Goal: Task Accomplishment & Management: Manage account settings

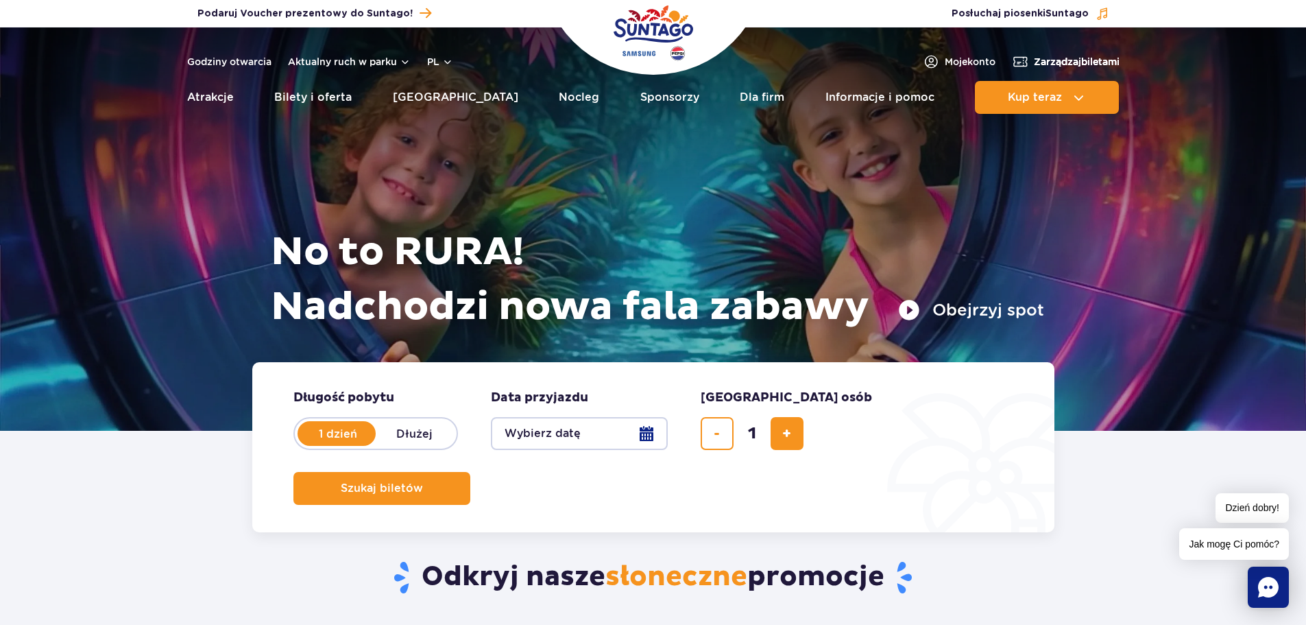
click at [1040, 59] on span "Zarządzaj biletami" at bounding box center [1077, 62] width 86 height 14
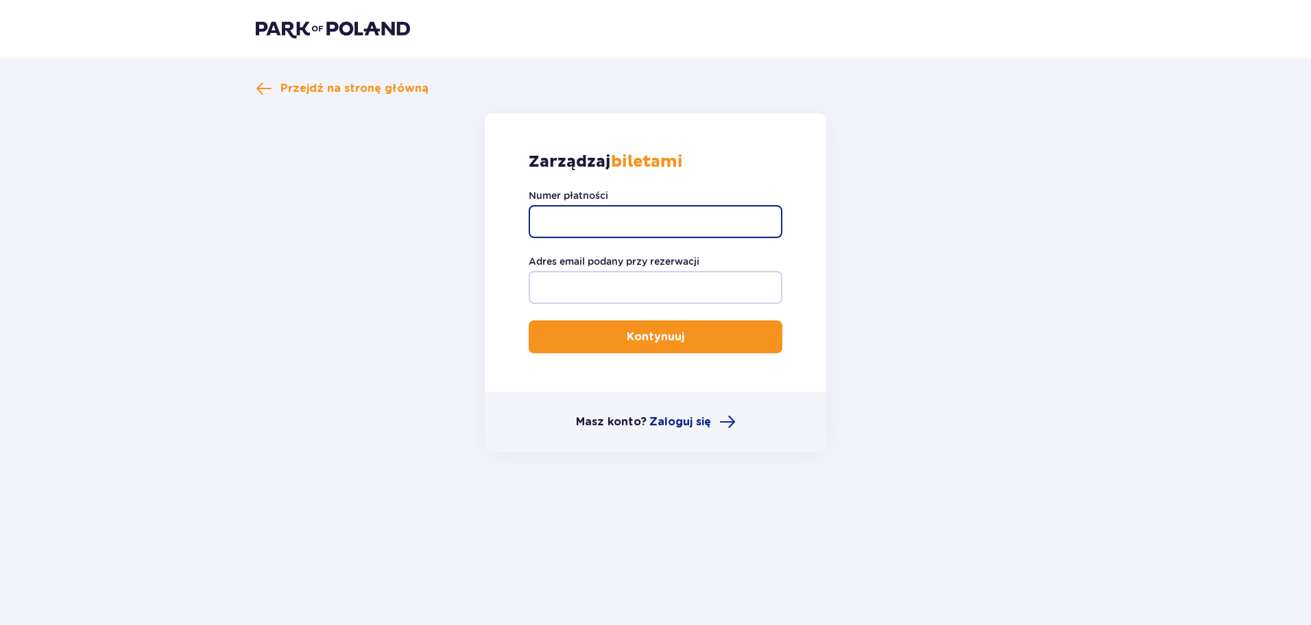
click at [596, 218] on input "Numer płatności" at bounding box center [656, 221] width 254 height 33
type input "t"
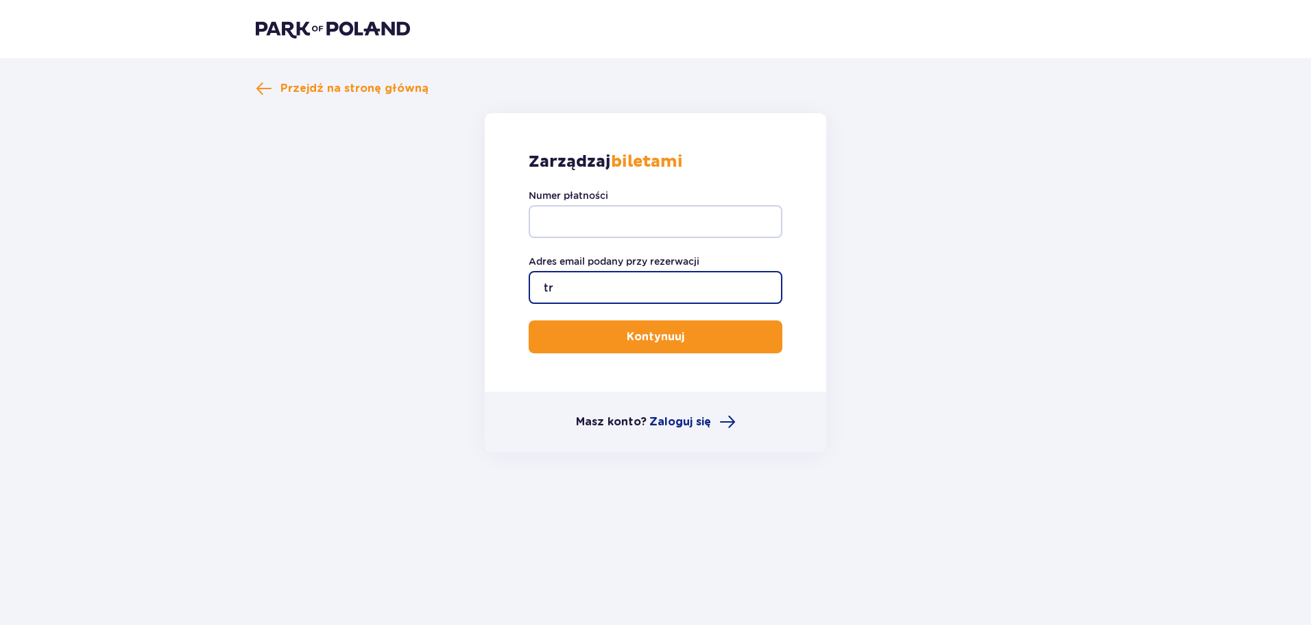
type input "t"
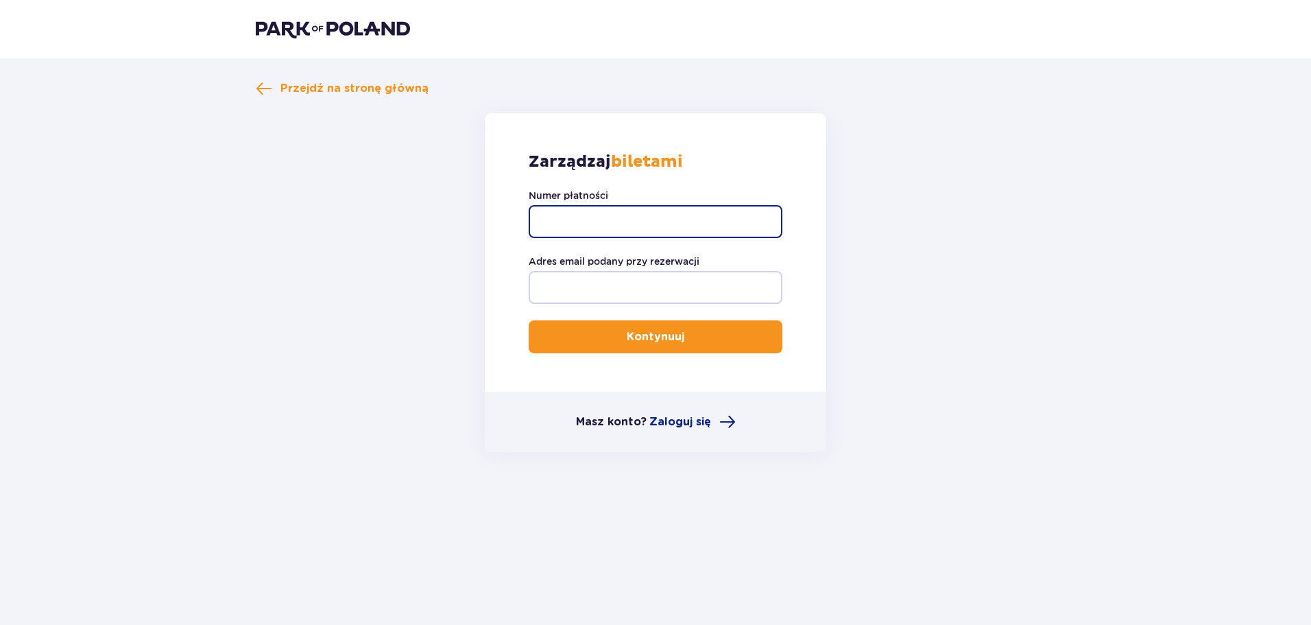
click at [596, 218] on input "Numer płatności" at bounding box center [656, 221] width 254 height 33
type input "TR-VRC-J14L18X"
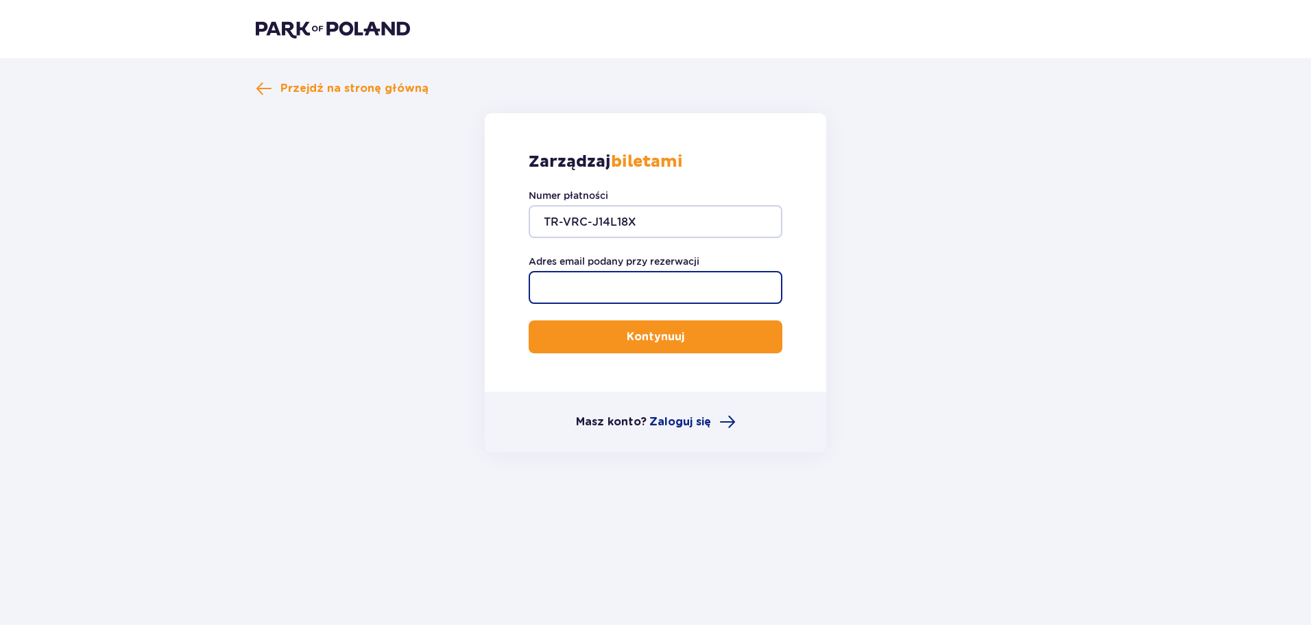
click at [581, 284] on input "Adres email podany przy rezerwacji" at bounding box center [656, 287] width 254 height 33
type input "d.pakosik@wp.pl"
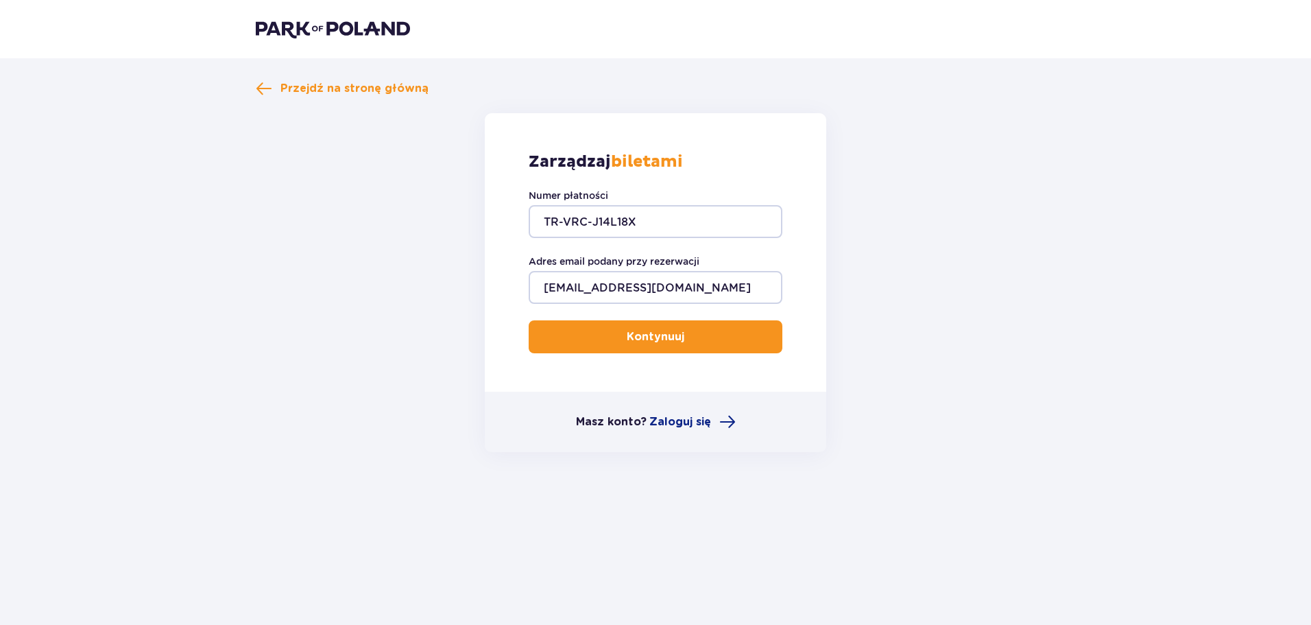
click at [631, 332] on p "Kontynuuj" at bounding box center [656, 336] width 58 height 15
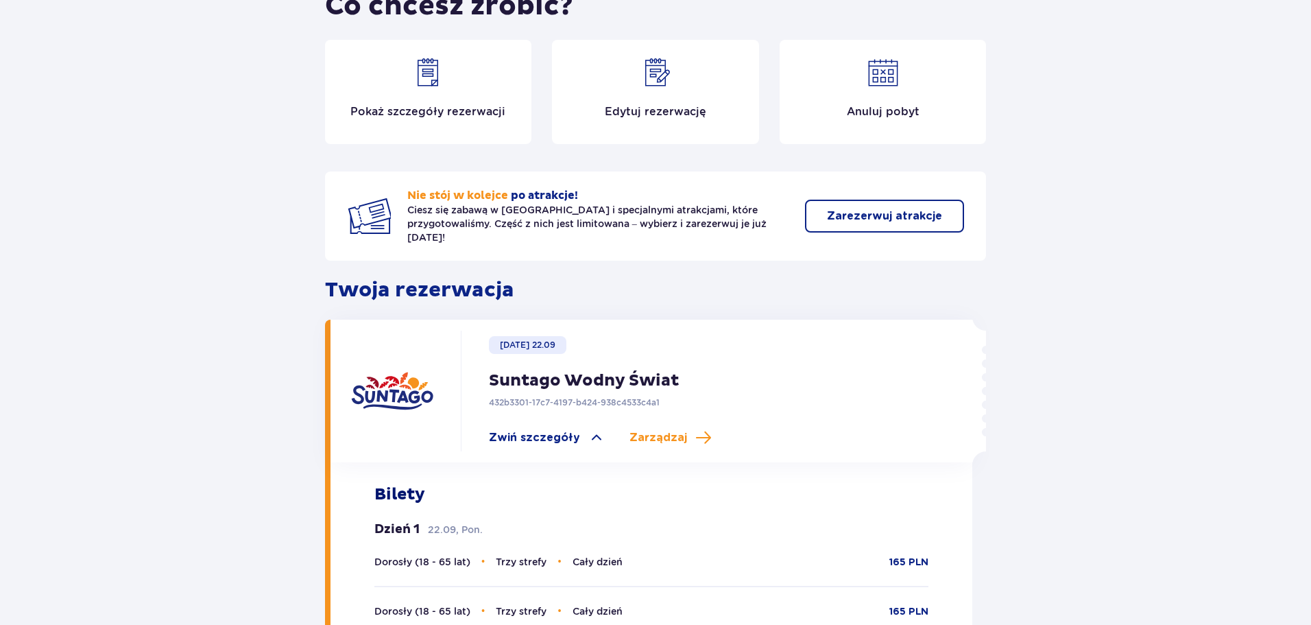
scroll to position [122, 0]
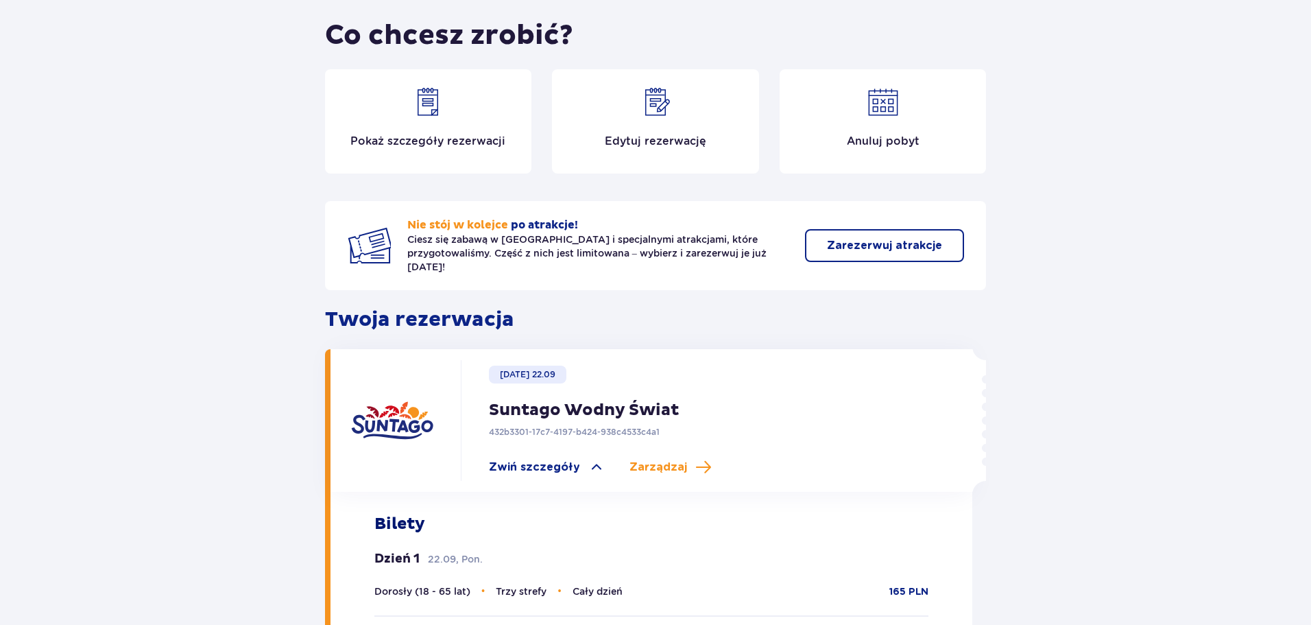
click at [434, 109] on img at bounding box center [427, 102] width 33 height 33
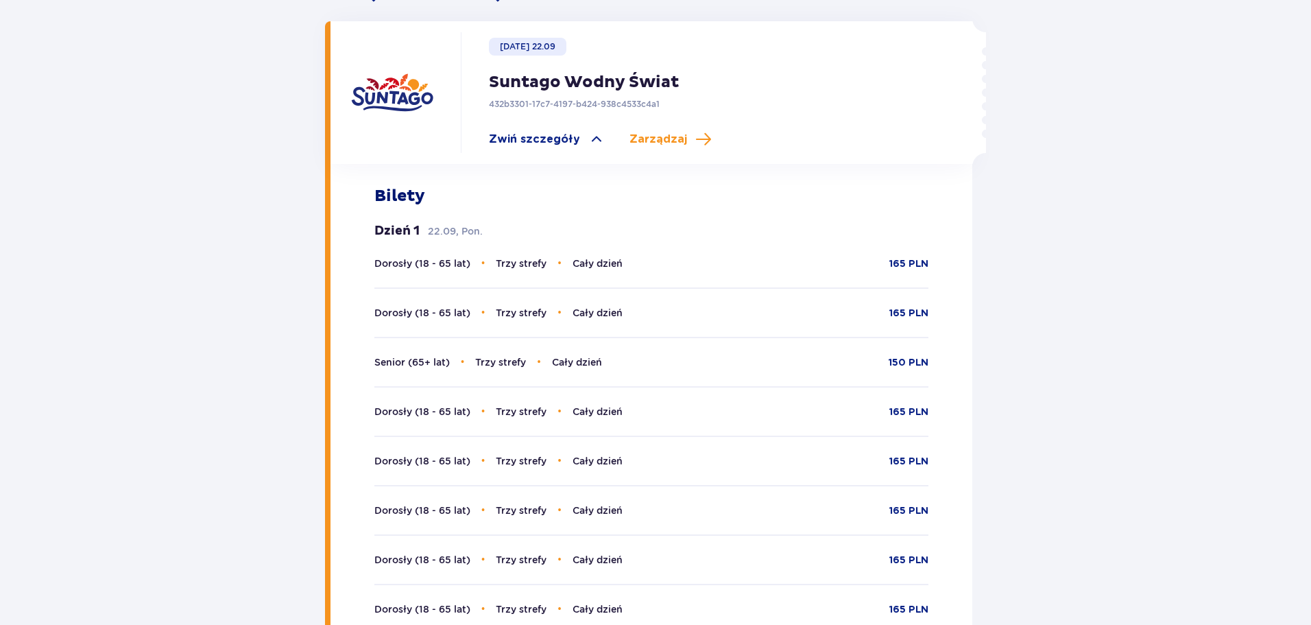
scroll to position [474, 0]
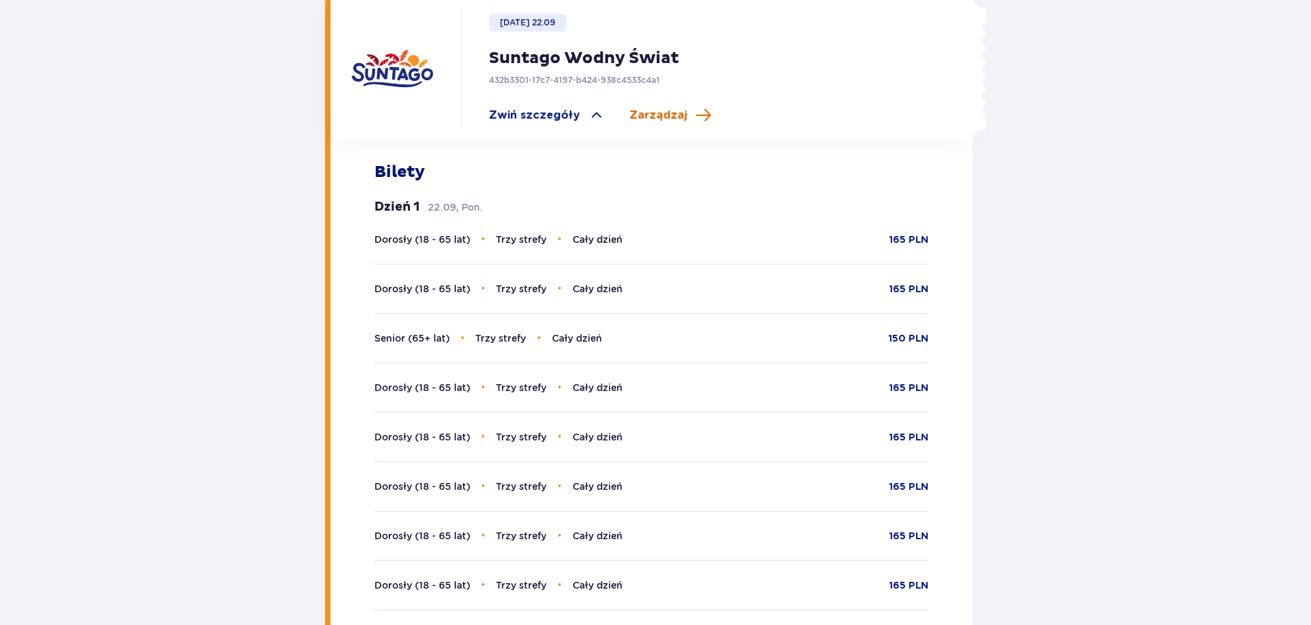
click at [679, 107] on span "Zarządzaj" at bounding box center [670, 115] width 82 height 16
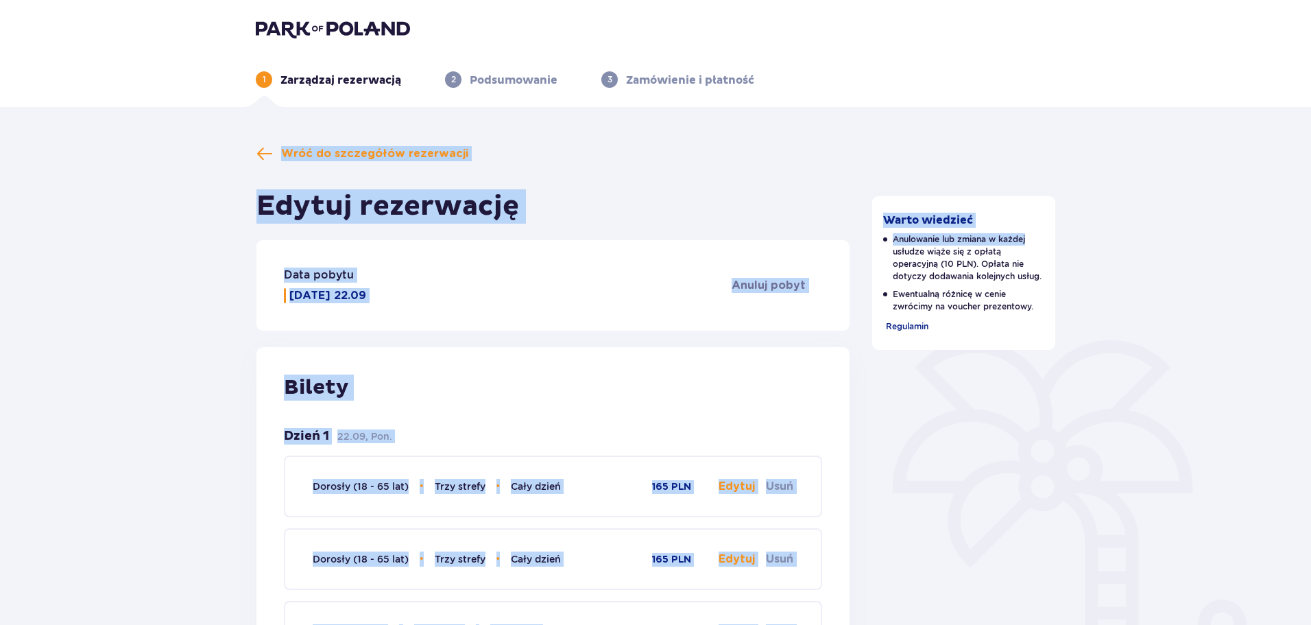
drag, startPoint x: 1309, startPoint y: 97, endPoint x: 1307, endPoint y: 139, distance: 42.6
click at [1215, 103] on header "1 Zarządzaj rezerwacją 2 Podsumowanie 3 Zamówienie i płatność" at bounding box center [655, 53] width 1311 height 107
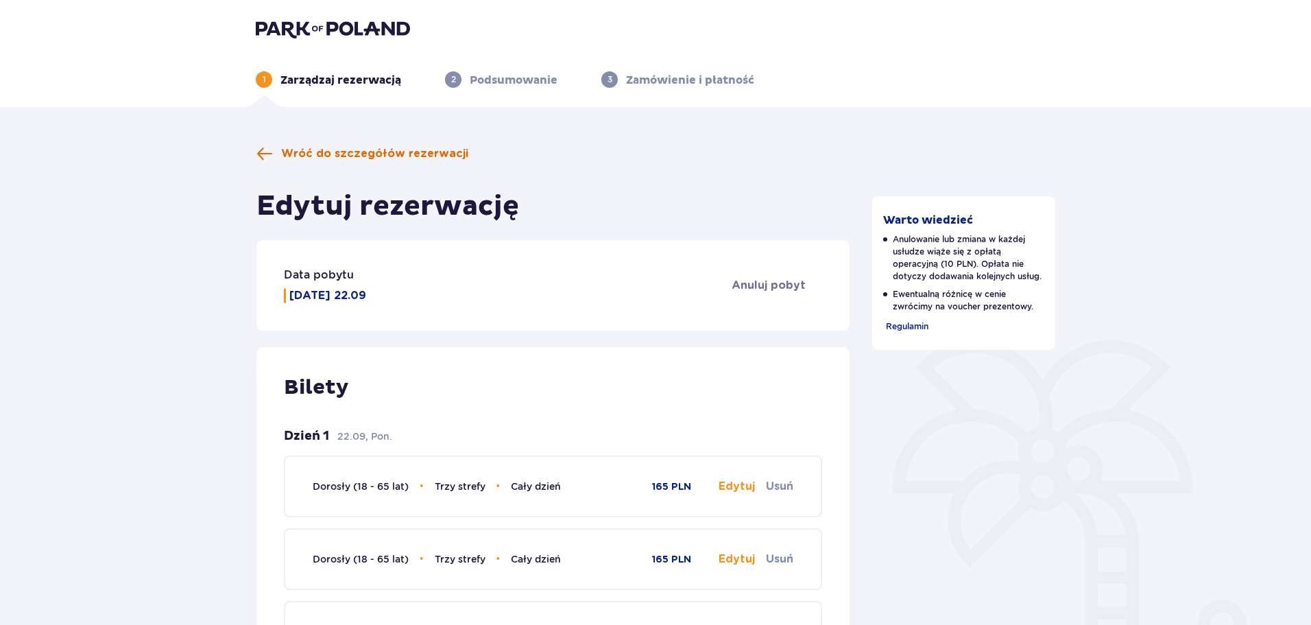
click at [263, 152] on span at bounding box center [264, 153] width 16 height 16
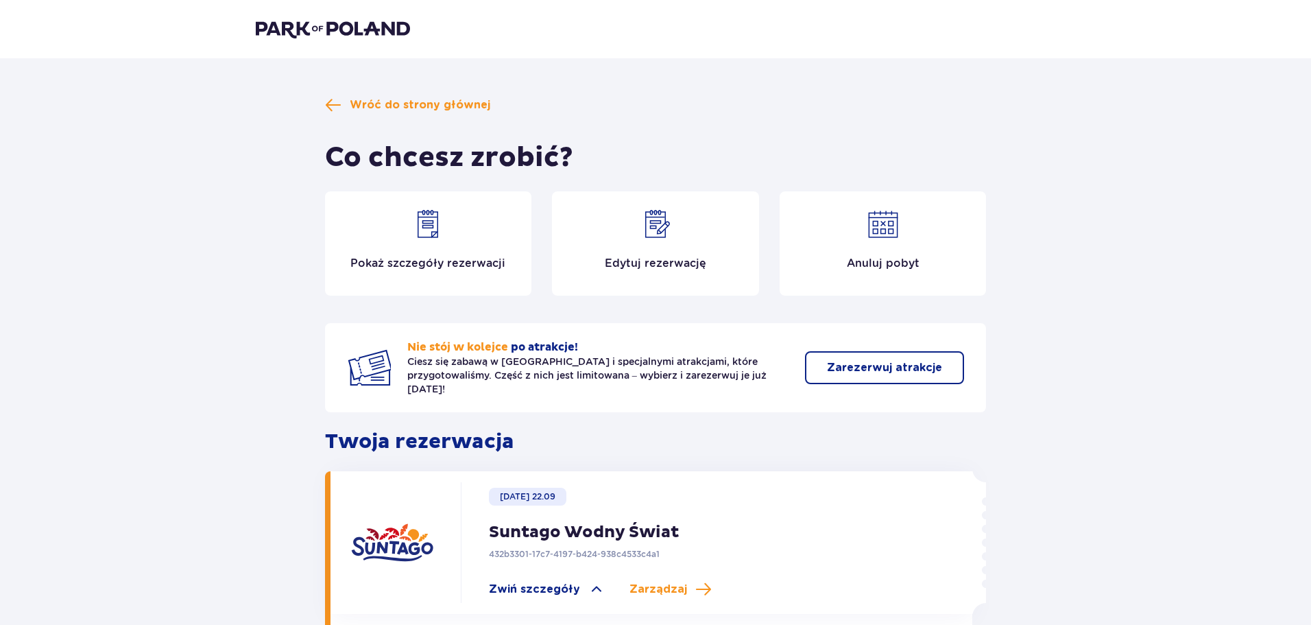
click at [438, 219] on img at bounding box center [427, 224] width 33 height 33
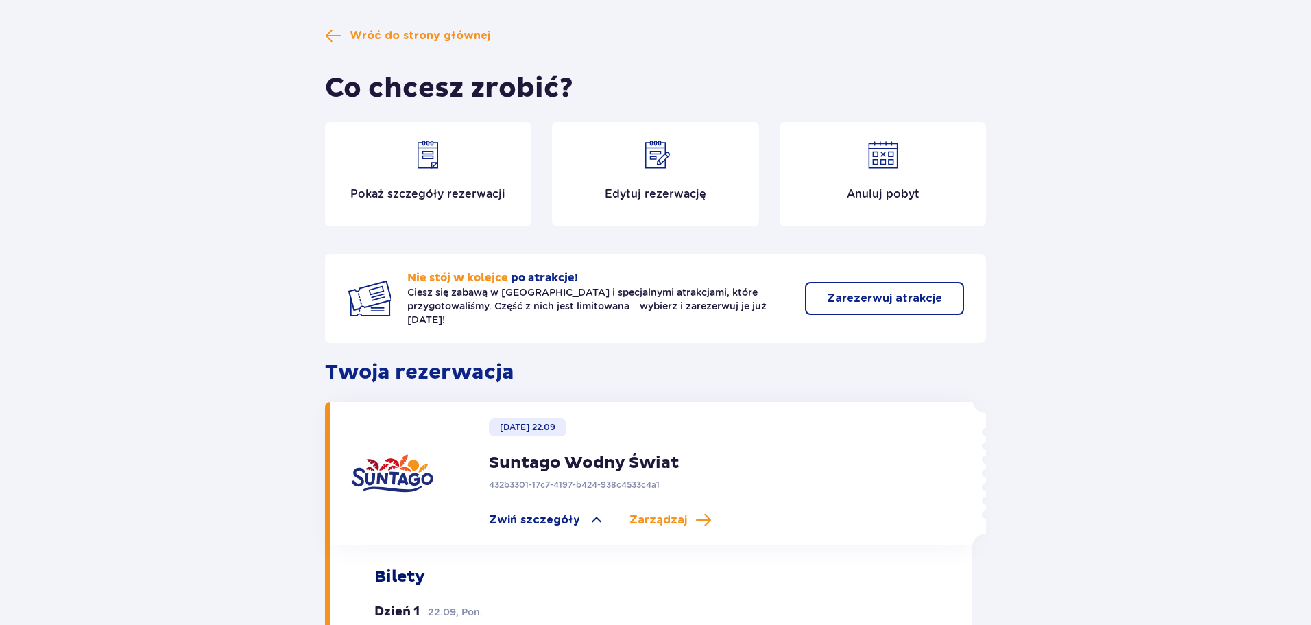
scroll to position [63, 0]
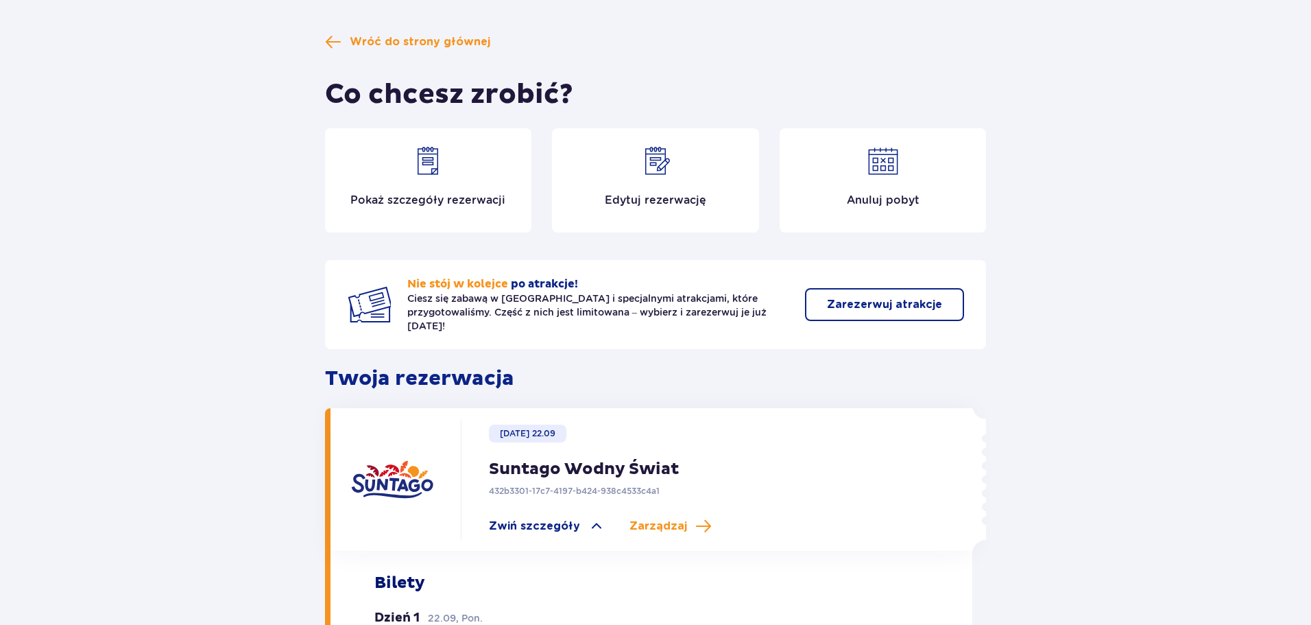
click at [651, 155] on img at bounding box center [655, 161] width 33 height 33
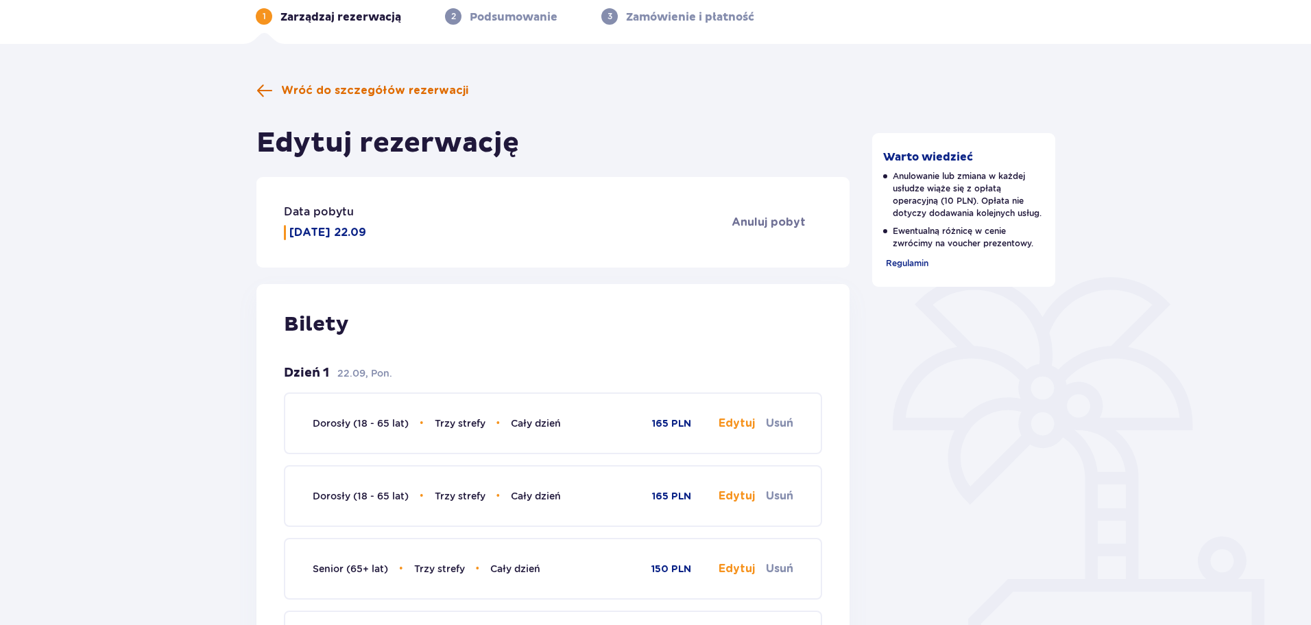
click at [264, 90] on span at bounding box center [264, 90] width 16 height 16
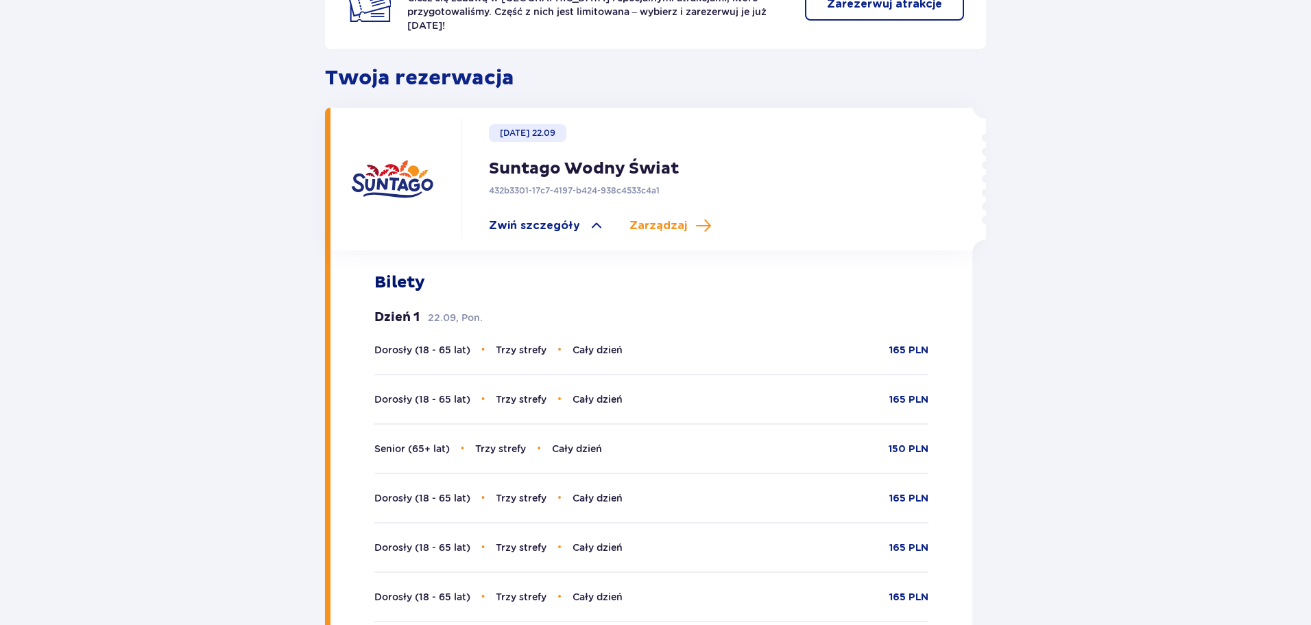
scroll to position [237, 0]
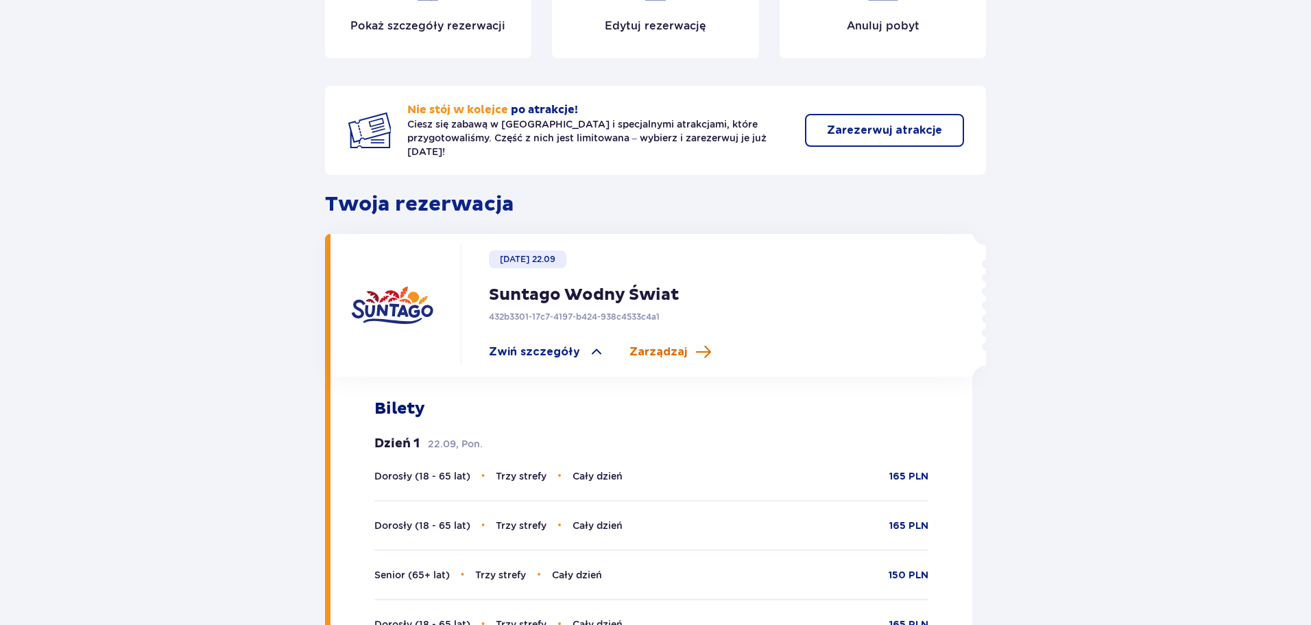
click at [663, 344] on span "Zarządzaj" at bounding box center [658, 351] width 58 height 15
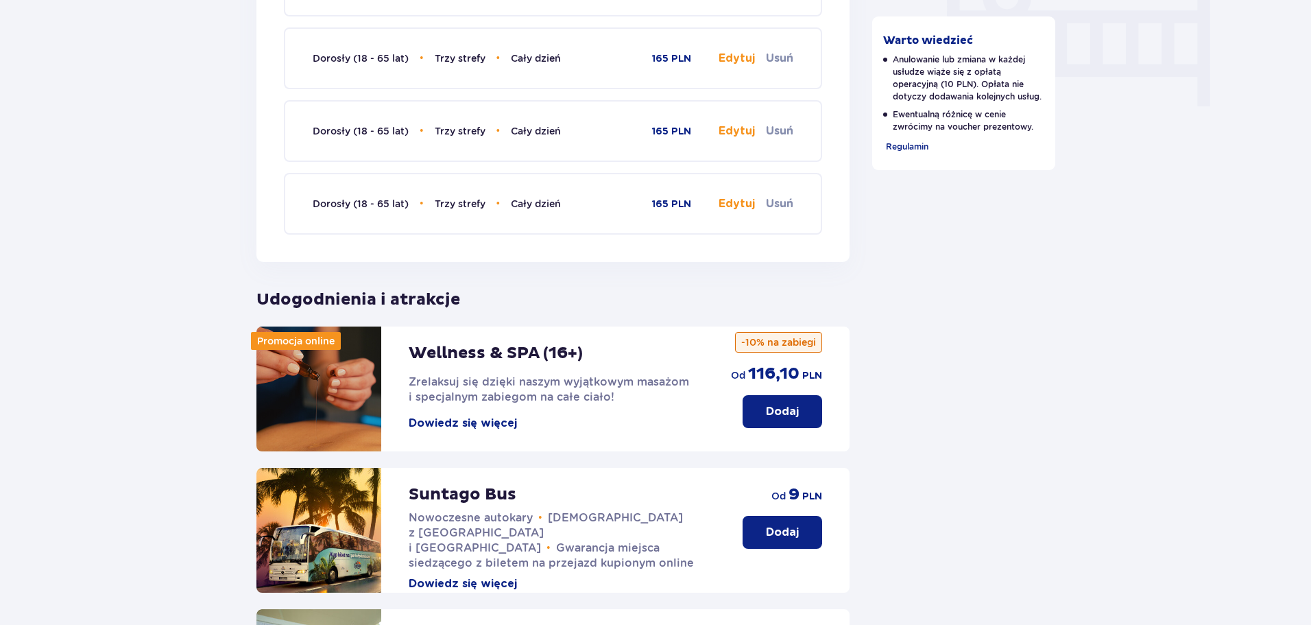
scroll to position [1613, 0]
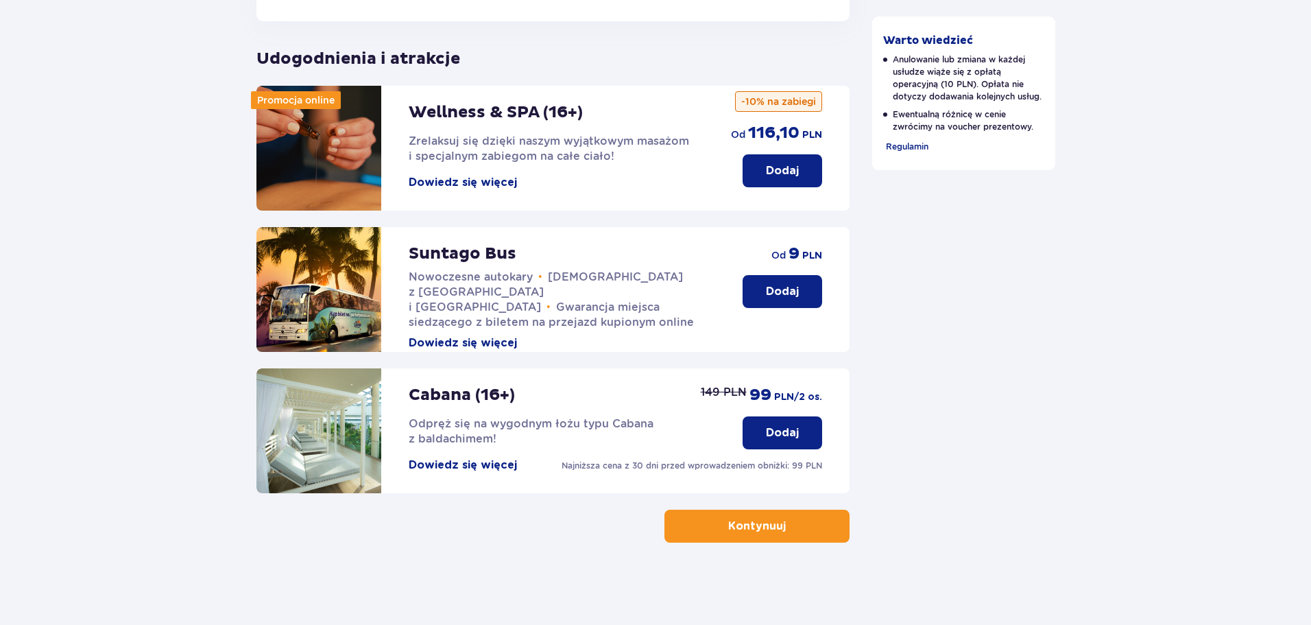
click at [780, 528] on span "button" at bounding box center [788, 526] width 16 height 16
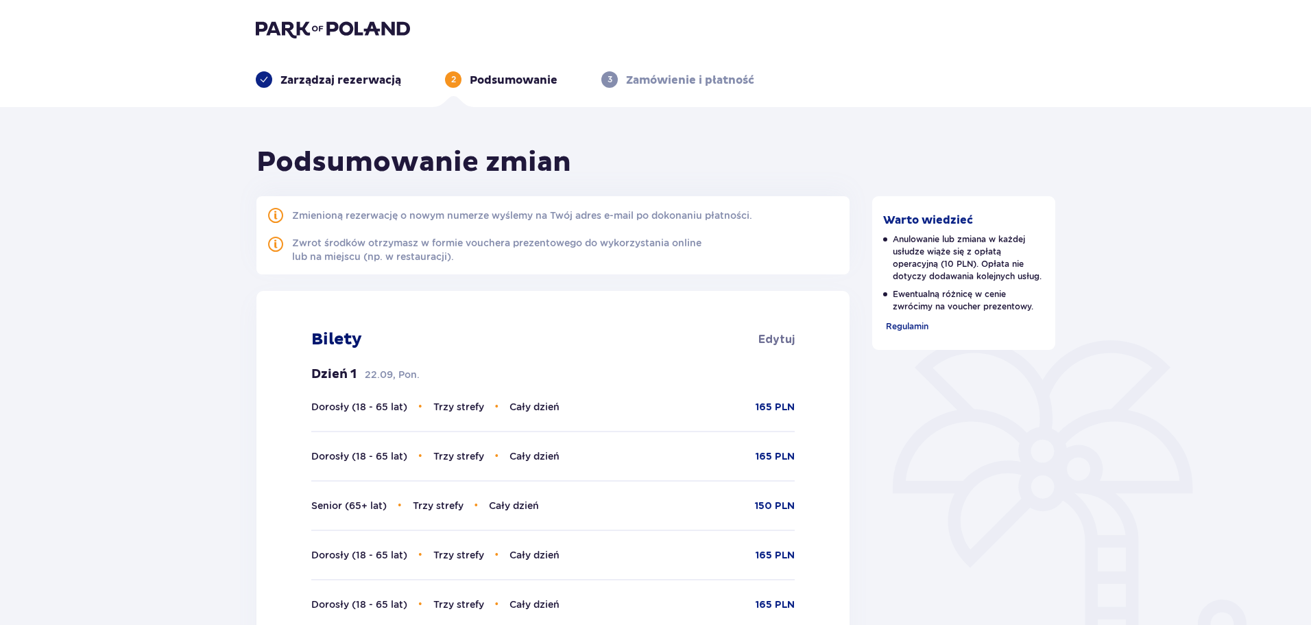
click at [667, 82] on p "Zamówienie i płatność" at bounding box center [690, 80] width 128 height 15
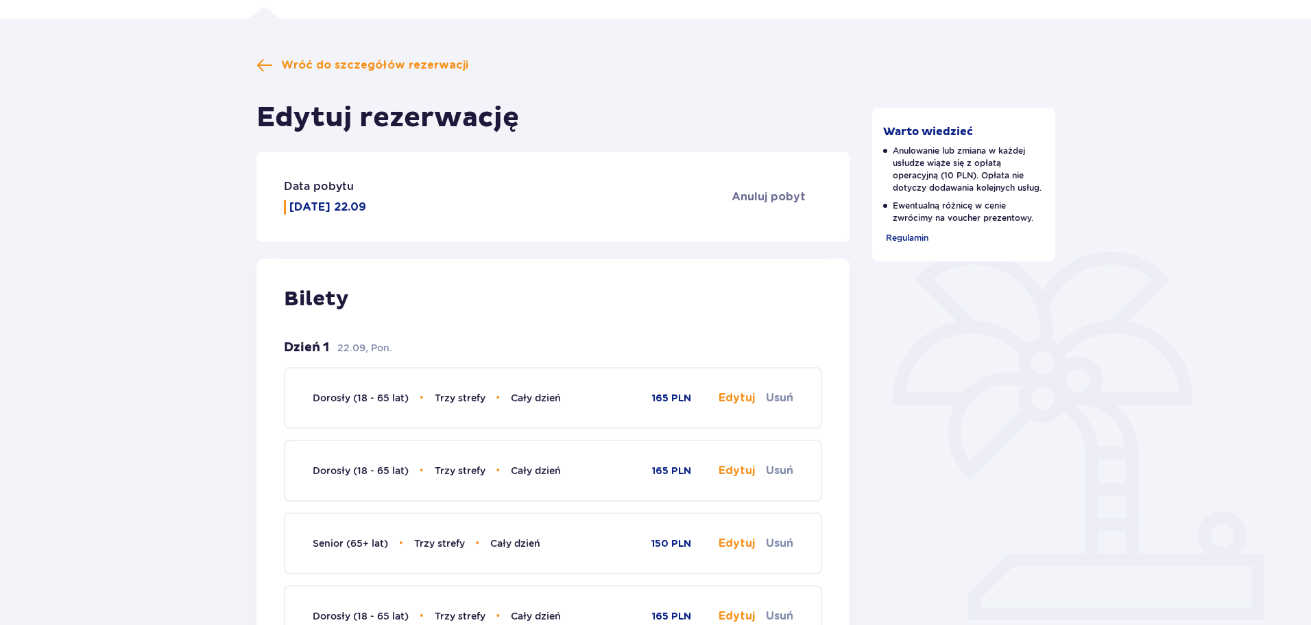
scroll to position [86, 0]
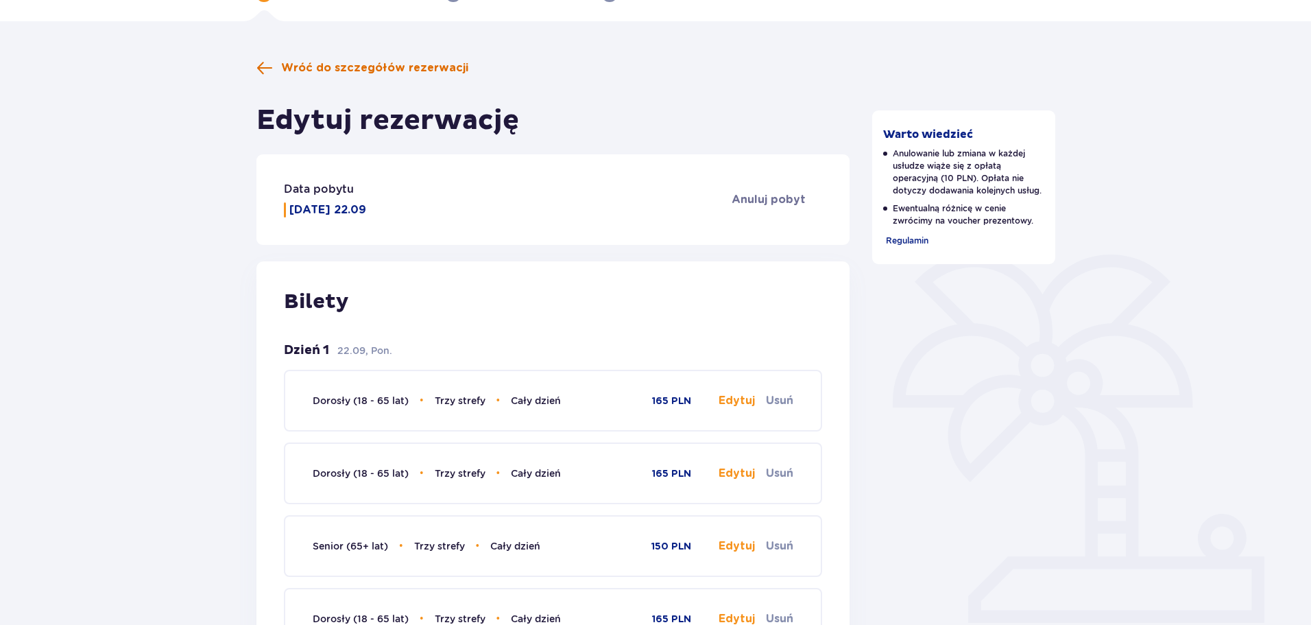
click at [270, 65] on span at bounding box center [264, 68] width 16 height 16
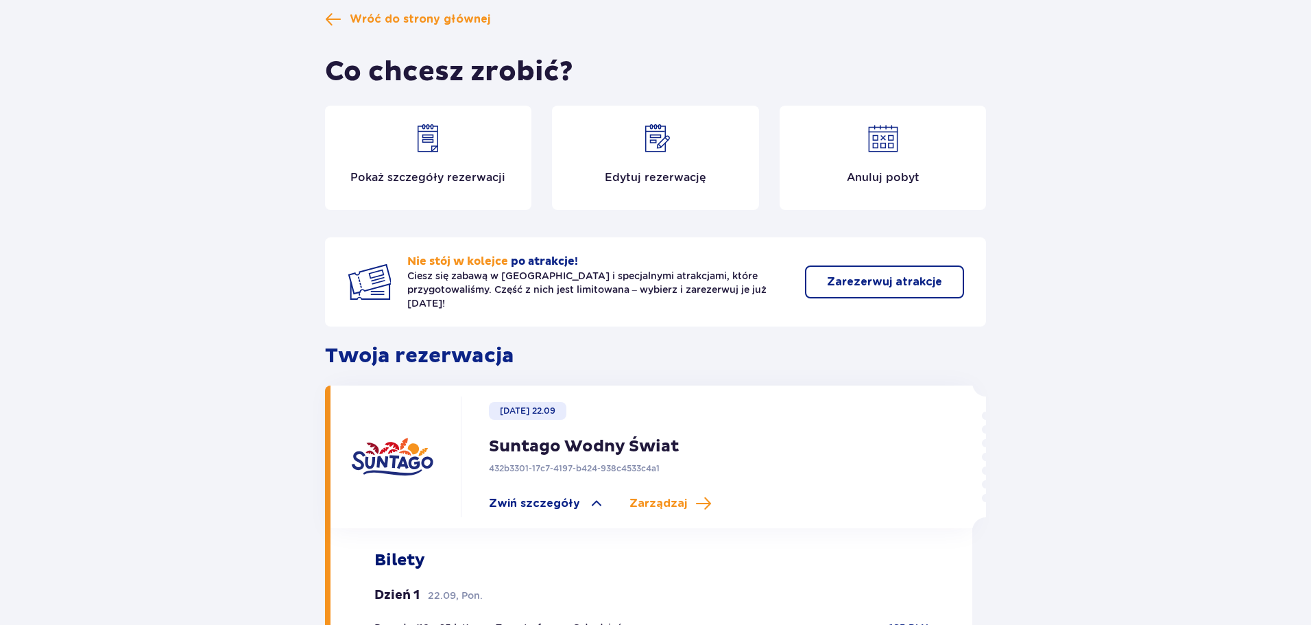
click at [444, 145] on img at bounding box center [427, 138] width 33 height 33
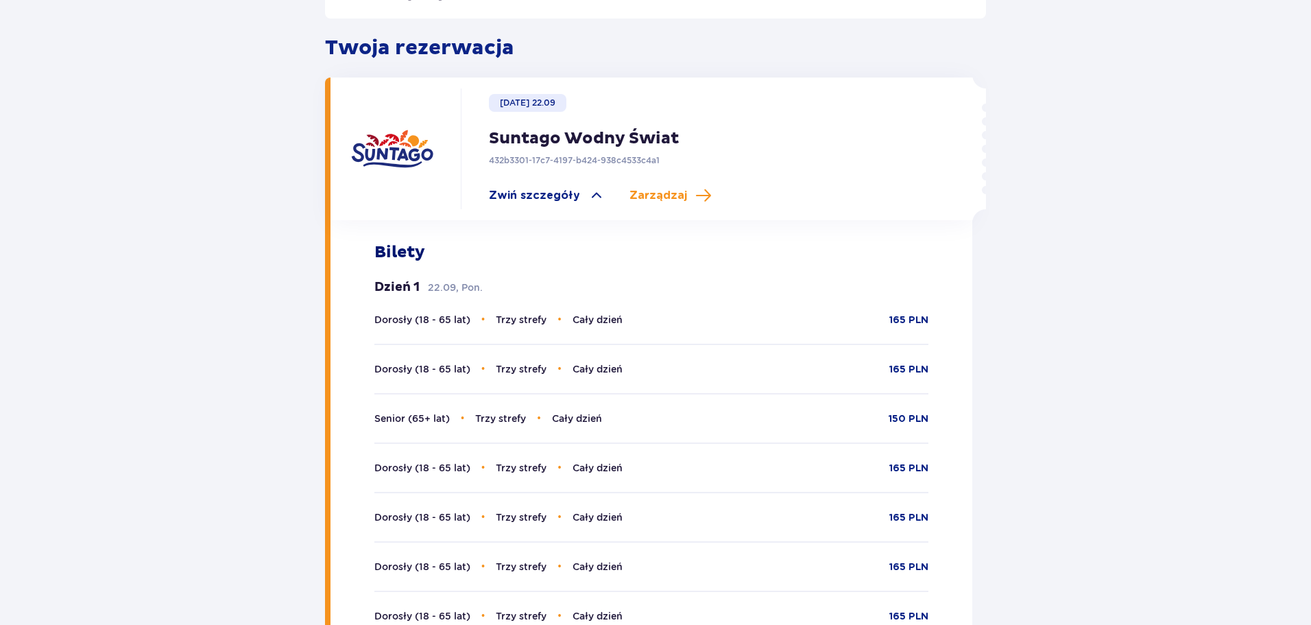
scroll to position [400, 0]
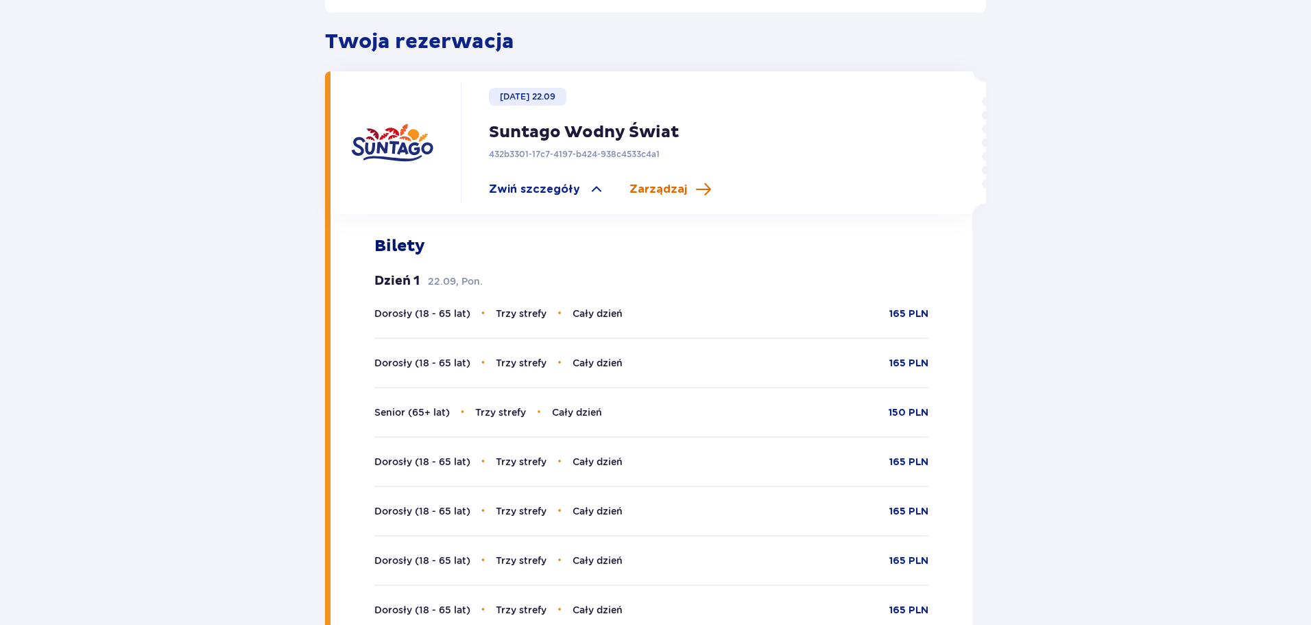
click at [649, 182] on span "Zarządzaj" at bounding box center [658, 189] width 58 height 15
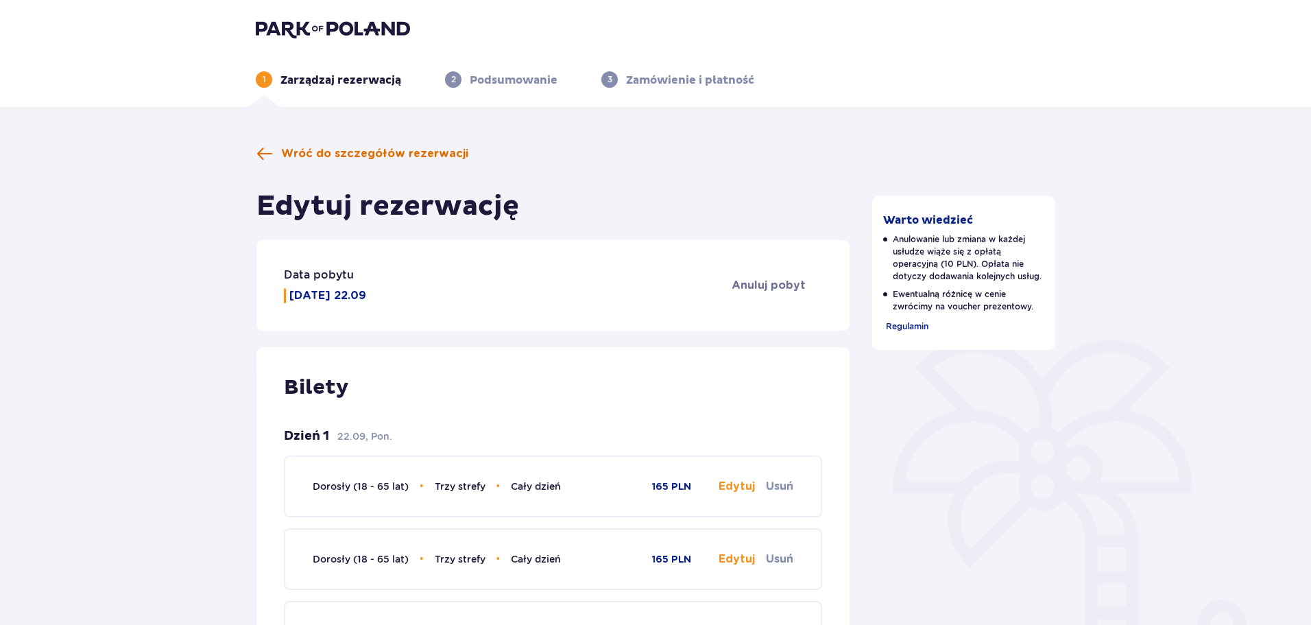
click at [261, 152] on span at bounding box center [264, 153] width 16 height 16
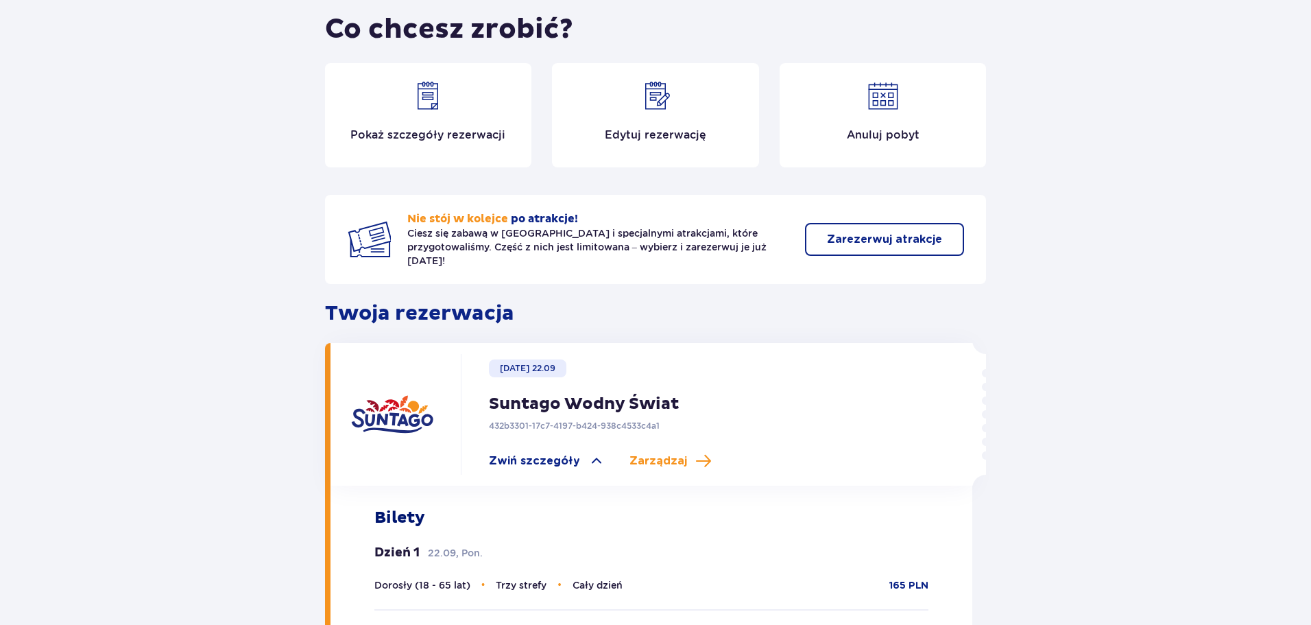
scroll to position [85, 0]
